Goal: Find specific page/section: Find specific page/section

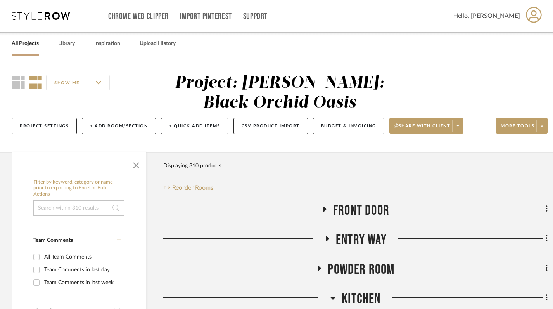
click at [325, 208] on icon at bounding box center [324, 208] width 3 height 5
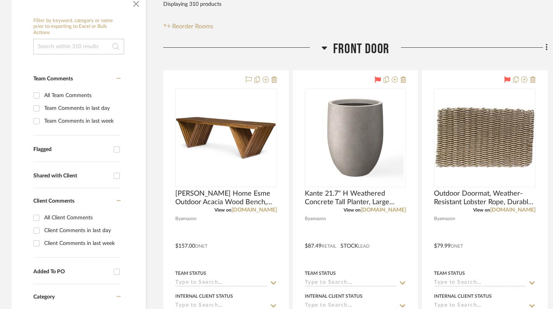
scroll to position [163, 0]
